Goal: Communication & Community: Answer question/provide support

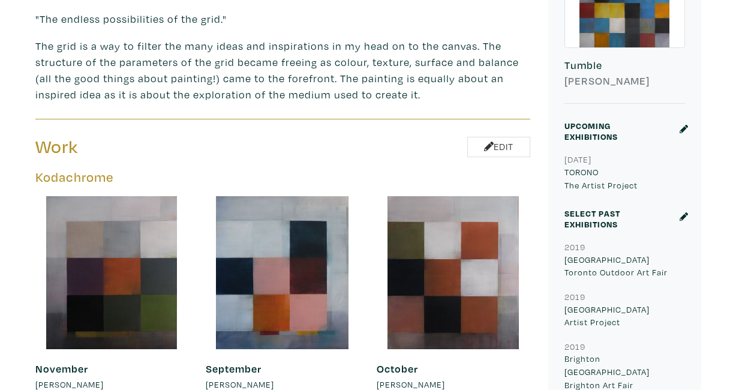
scroll to position [416, 0]
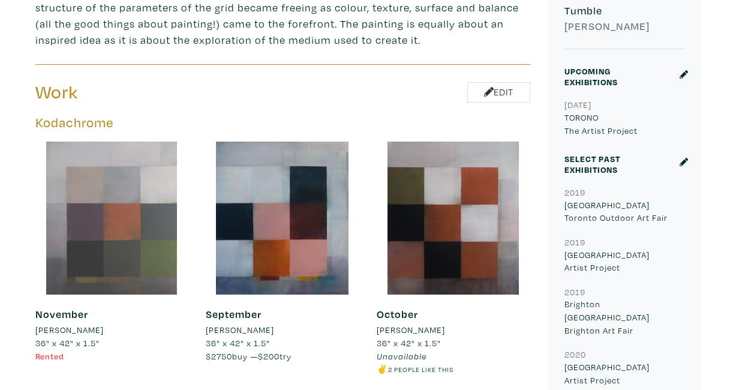
click at [142, 223] on div at bounding box center [111, 218] width 153 height 153
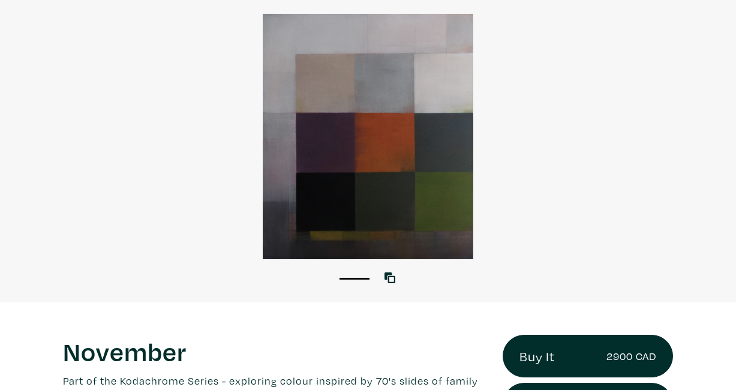
scroll to position [233, 0]
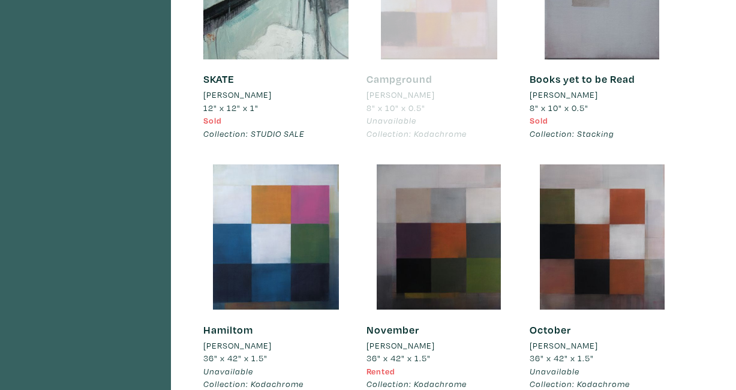
scroll to position [4155, 0]
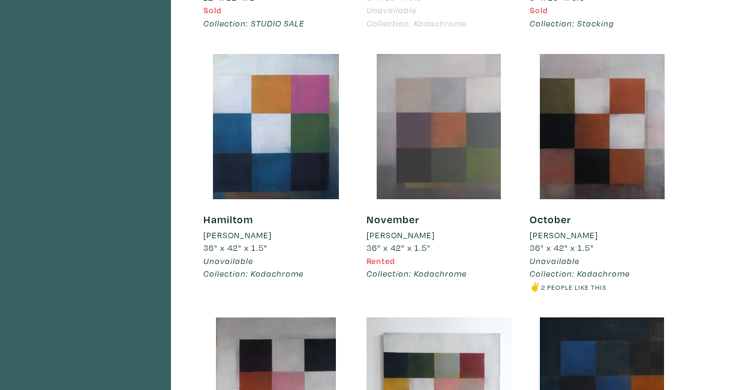
click at [424, 171] on div at bounding box center [439, 126] width 145 height 145
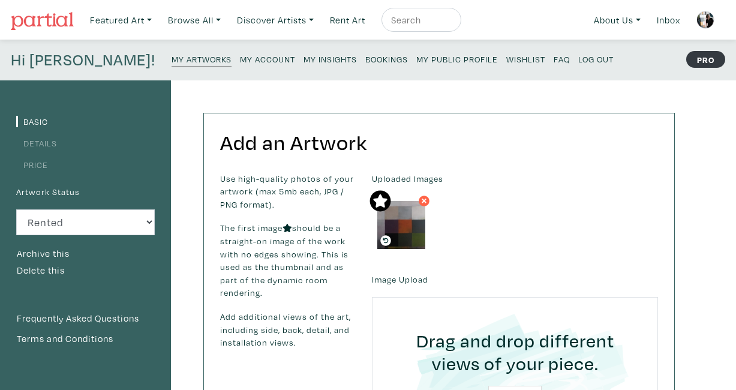
click at [39, 164] on link "Price" at bounding box center [32, 164] width 32 height 11
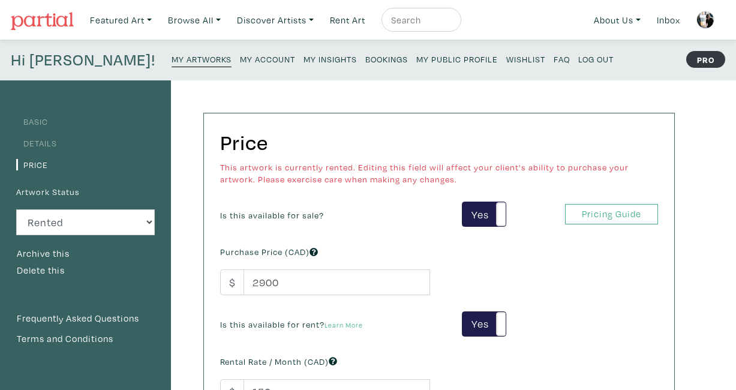
click at [365, 60] on small "Bookings" at bounding box center [386, 58] width 43 height 11
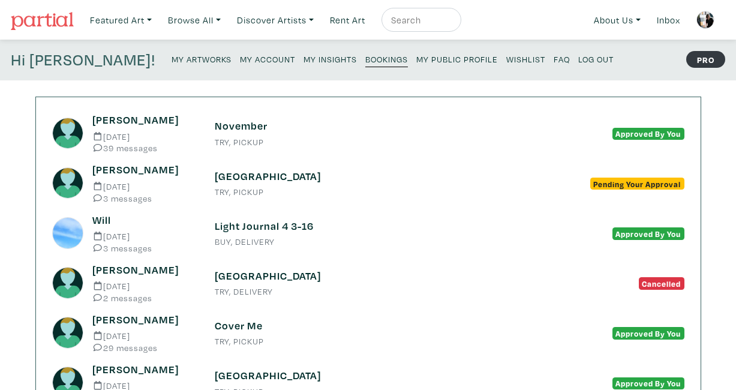
click at [249, 128] on h6 "November" at bounding box center [368, 125] width 307 height 13
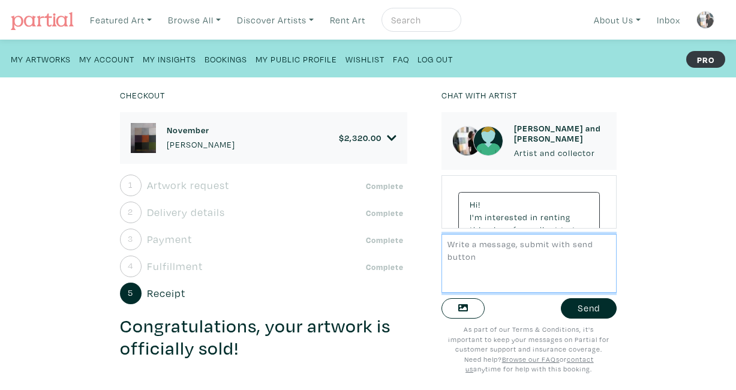
scroll to position [6149, 0]
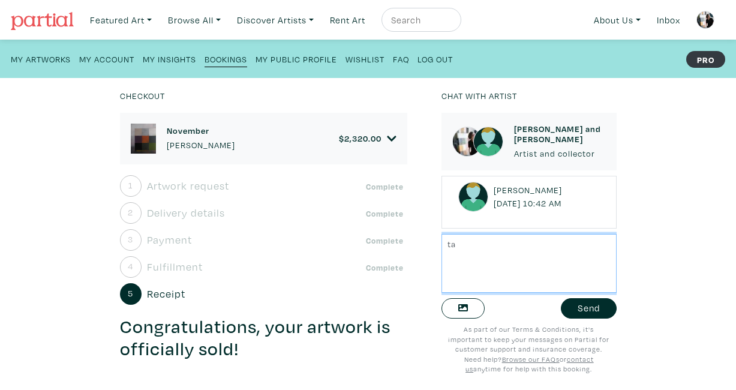
type textarea "t"
type textarea "T"
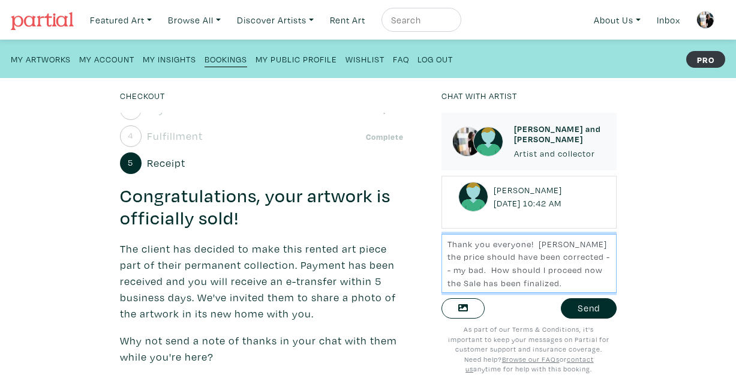
scroll to position [94, 0]
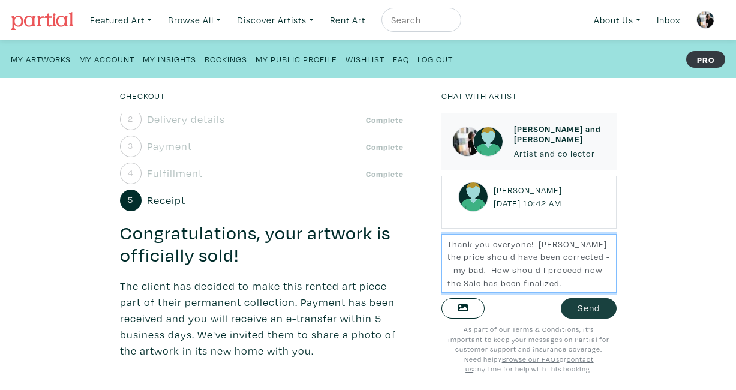
type textarea "Thank you everyone! Tammy the price should have been corrected -- my bad. How s…"
click at [588, 310] on button "Send" at bounding box center [589, 308] width 56 height 21
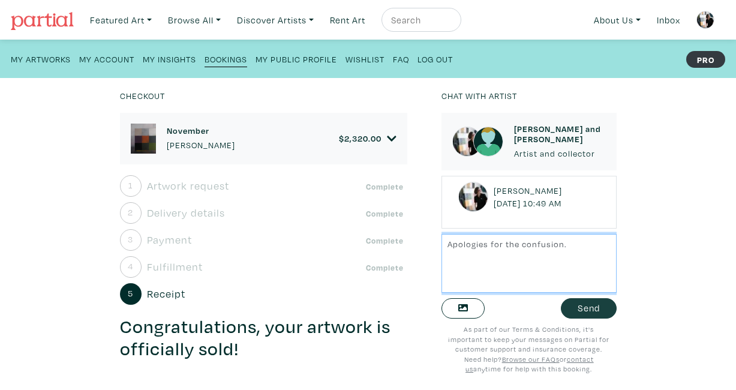
type textarea "Apologies for the confusion."
click at [583, 305] on button "Send" at bounding box center [589, 308] width 56 height 21
